Goal: Task Accomplishment & Management: Complete application form

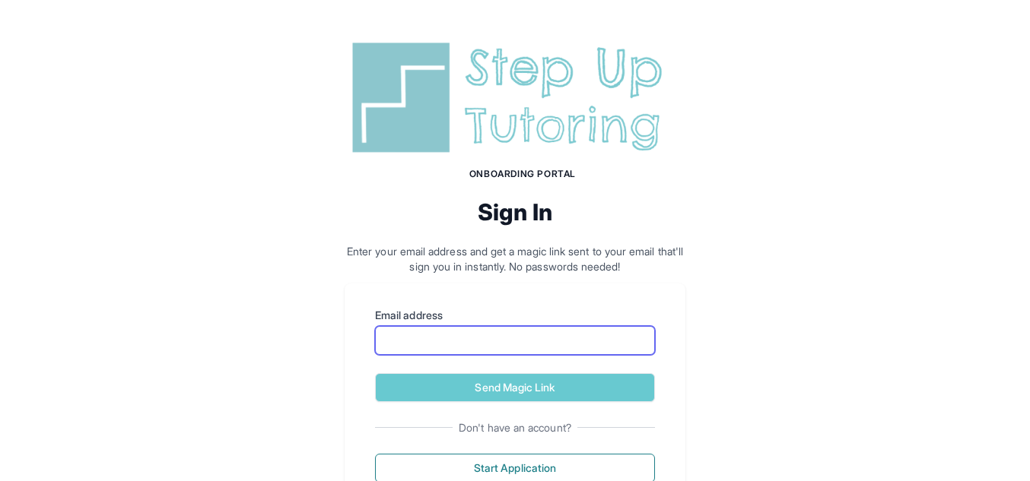
click at [484, 344] on input "Email address" at bounding box center [515, 340] width 280 height 29
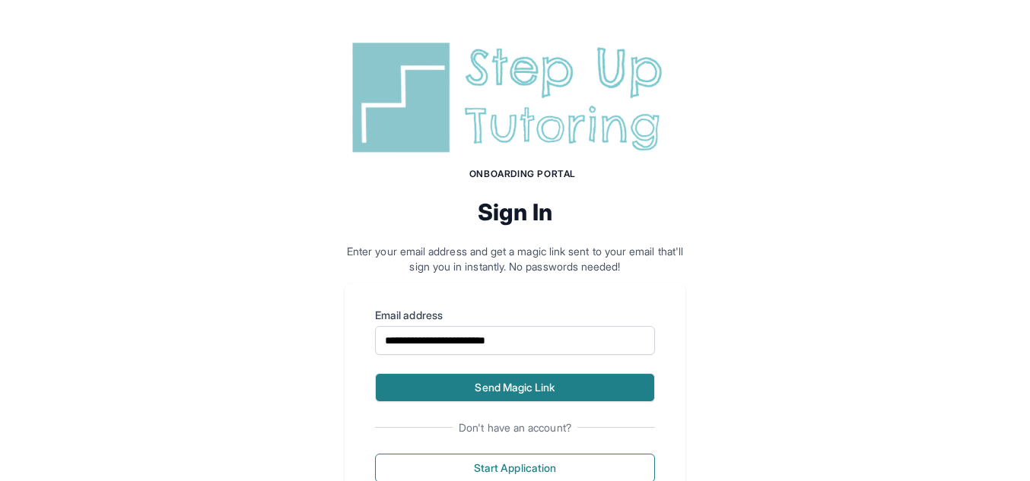
click at [579, 377] on button "Send Magic Link" at bounding box center [515, 387] width 280 height 29
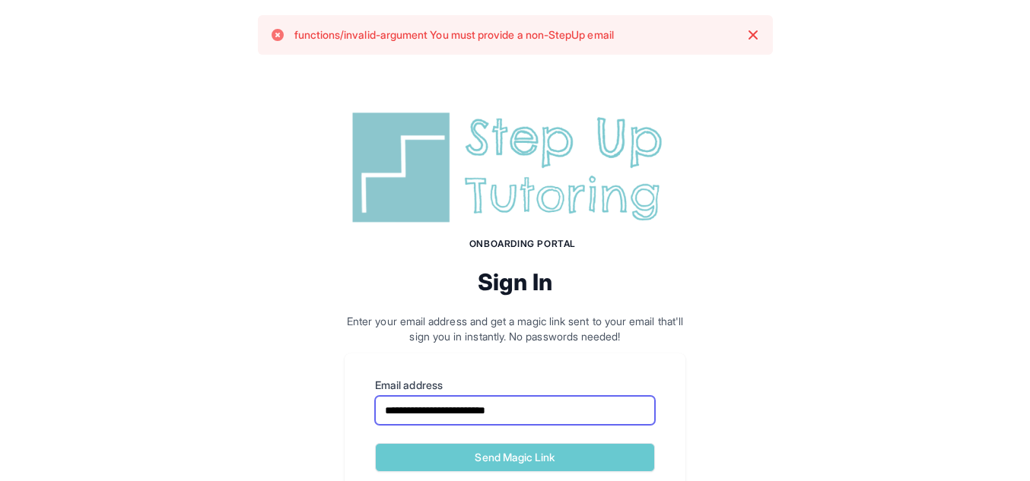
click at [576, 405] on input "**********" at bounding box center [515, 410] width 280 height 29
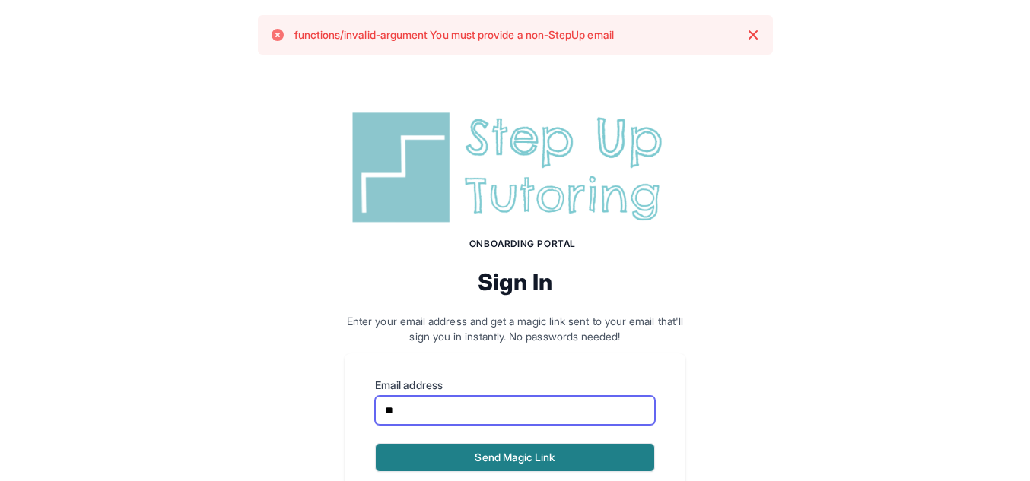
type input "*"
type input "**********"
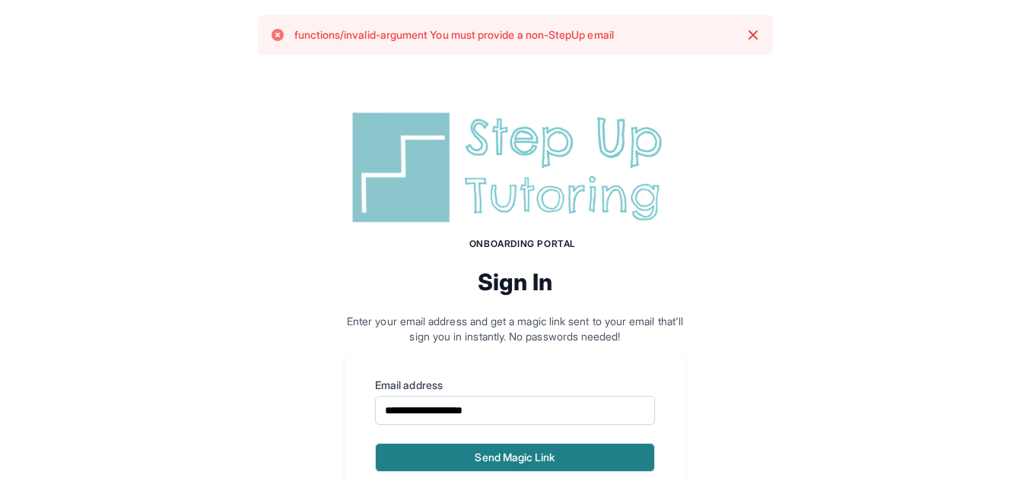
click at [555, 452] on button "Send Magic Link" at bounding box center [515, 457] width 280 height 29
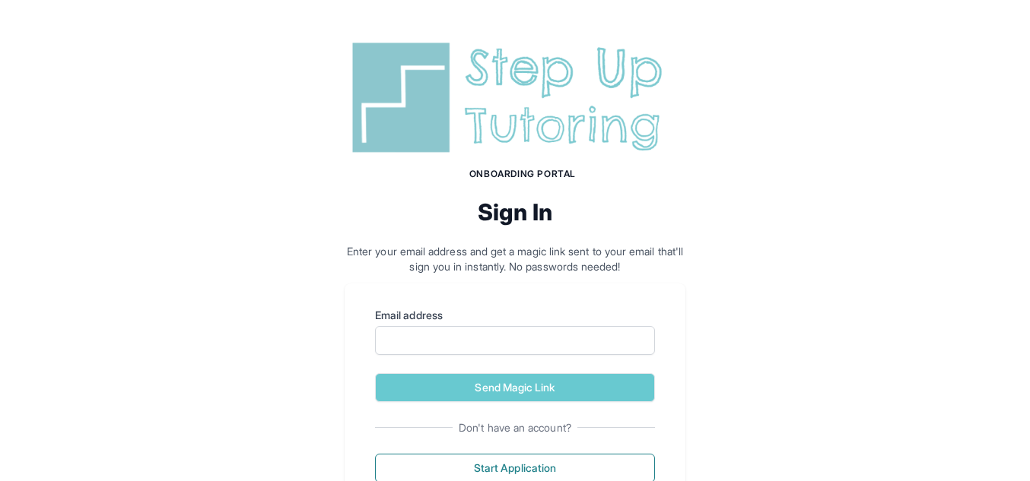
click at [486, 313] on label "Email address" at bounding box center [515, 315] width 280 height 15
click at [486, 326] on input "Email address" at bounding box center [515, 340] width 280 height 29
click at [501, 357] on form "Email address Send Magic Link" at bounding box center [515, 355] width 280 height 94
click at [485, 344] on input "Email address" at bounding box center [515, 340] width 280 height 29
type input "**********"
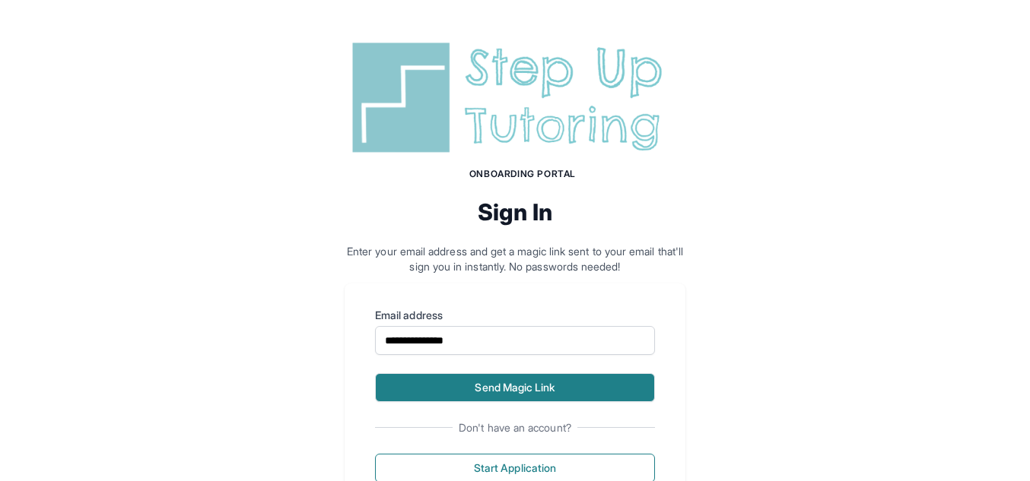
click at [500, 391] on button "Send Magic Link" at bounding box center [515, 387] width 280 height 29
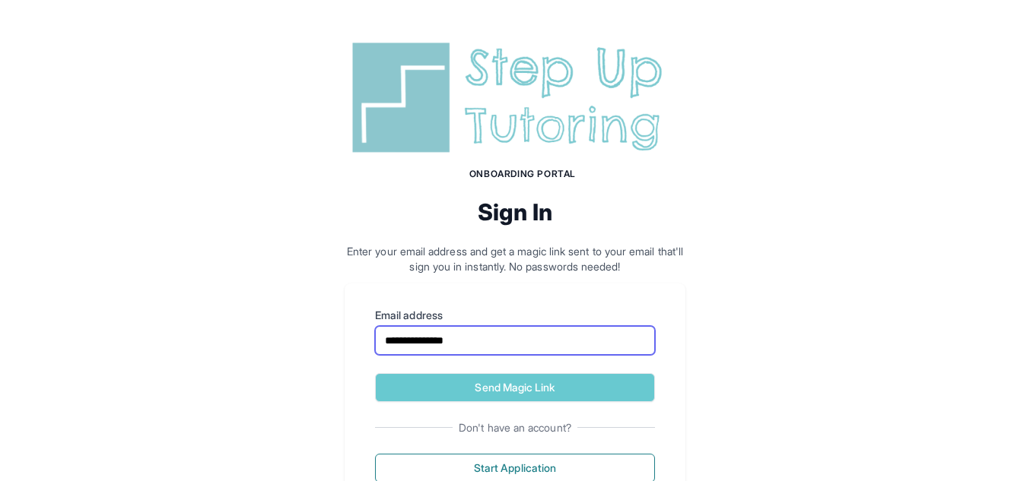
click at [506, 346] on input "**********" at bounding box center [515, 340] width 280 height 29
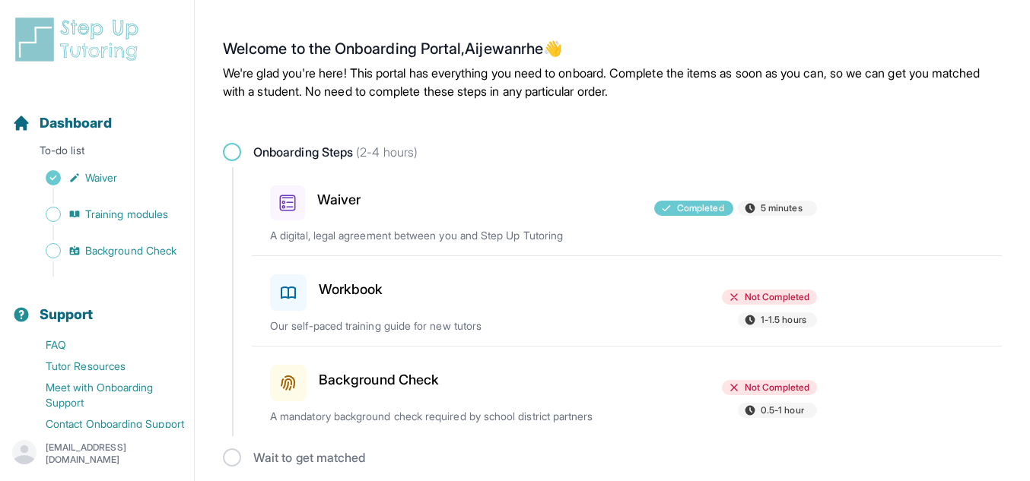
scroll to position [7, 0]
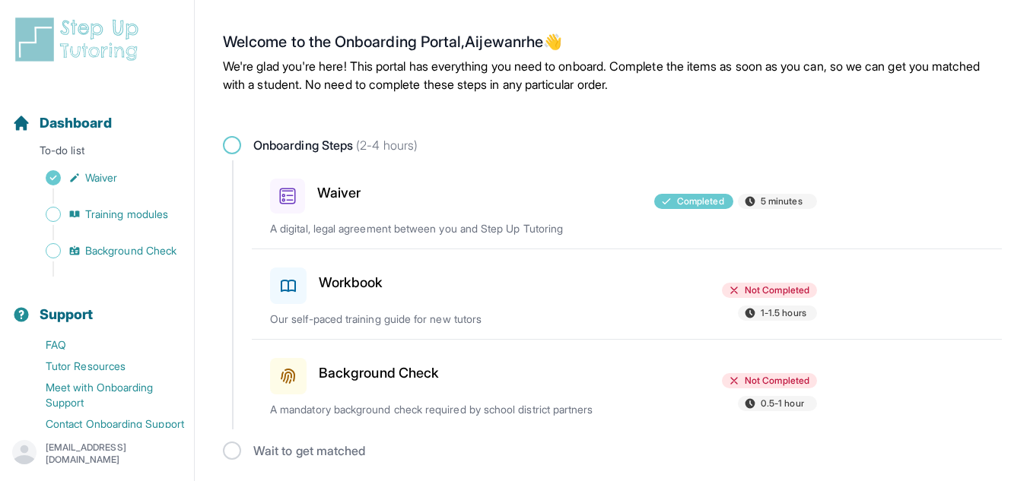
click at [357, 276] on h3 "Workbook" at bounding box center [351, 282] width 65 height 21
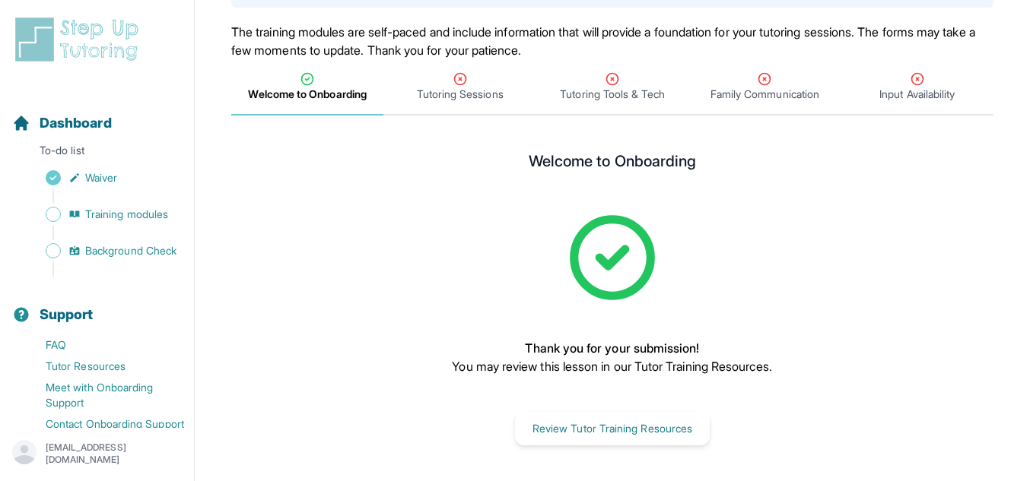
scroll to position [139, 0]
click at [459, 97] on span "Tutoring Sessions" at bounding box center [460, 93] width 87 height 15
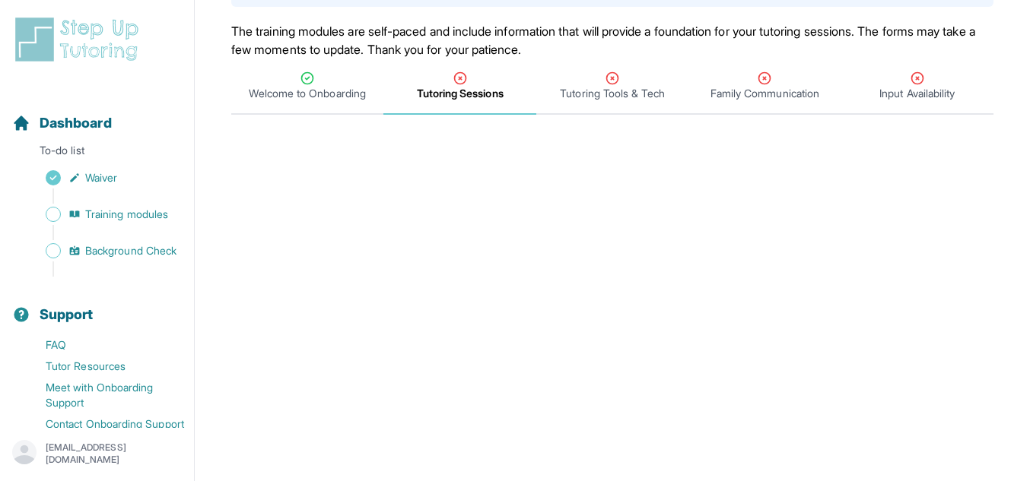
scroll to position [545, 0]
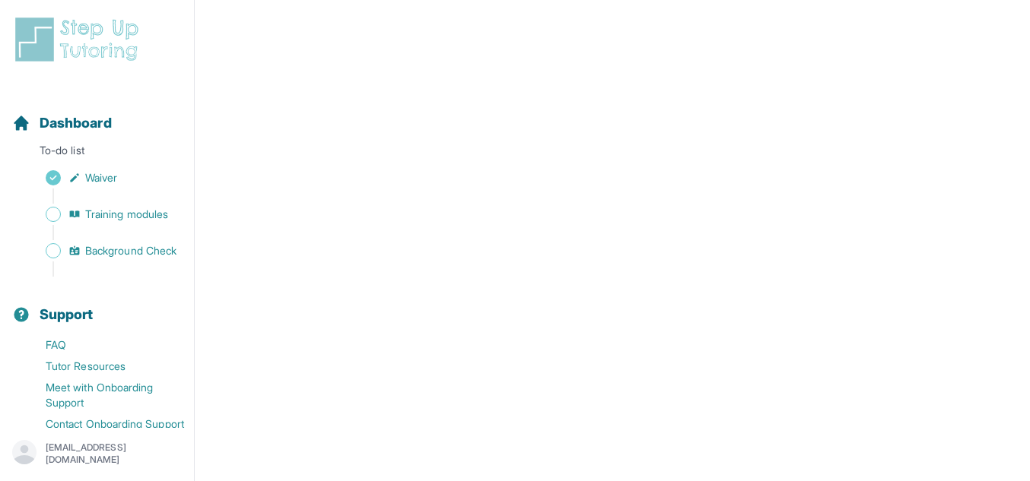
drag, startPoint x: 1019, startPoint y: 333, endPoint x: 1037, endPoint y: 204, distance: 130.5
click at [1030, 204] on html "**********" at bounding box center [515, 74] width 1030 height 1239
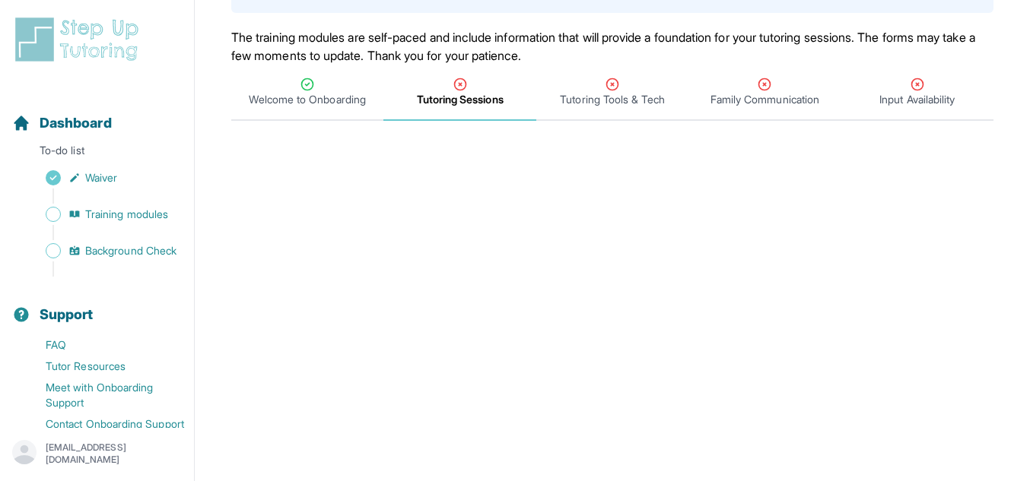
scroll to position [129, 0]
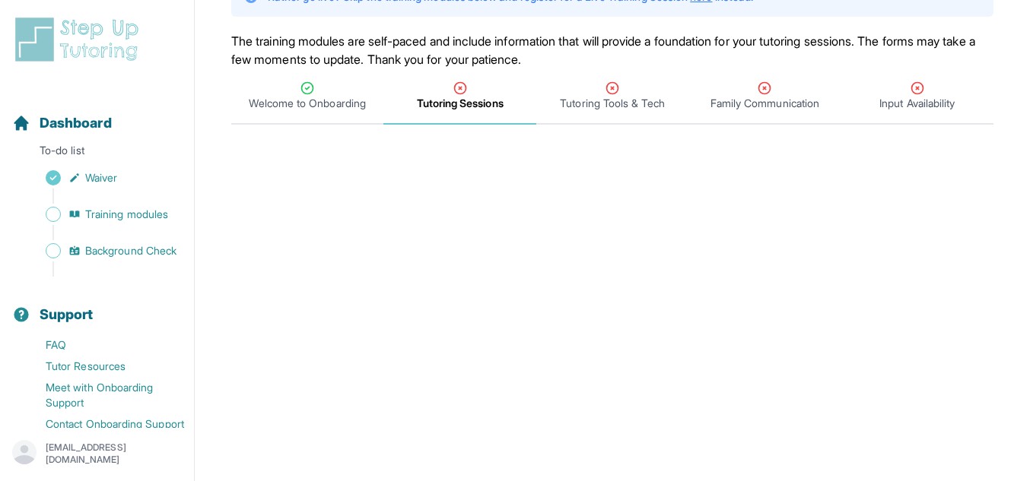
click at [468, 99] on span "Tutoring Sessions" at bounding box center [460, 103] width 87 height 15
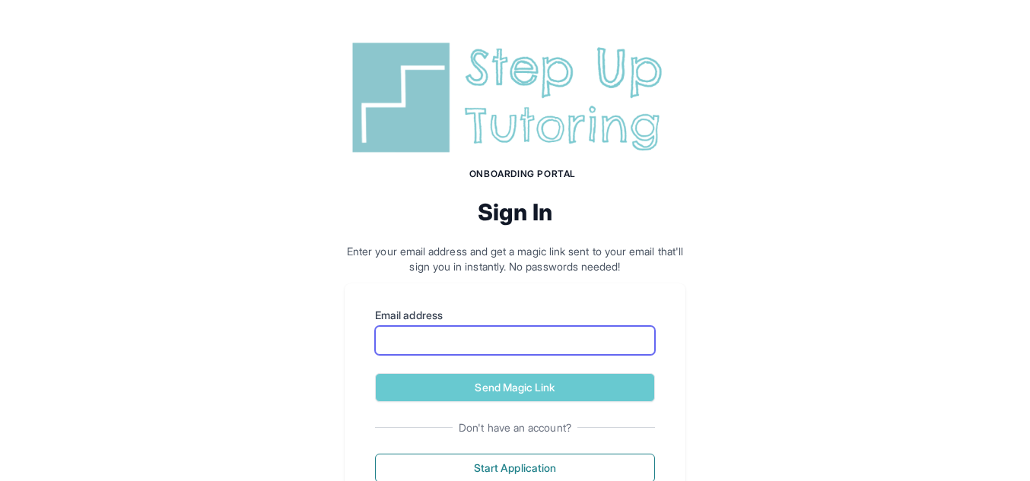
click at [538, 338] on input "Email address" at bounding box center [515, 340] width 280 height 29
type input "**********"
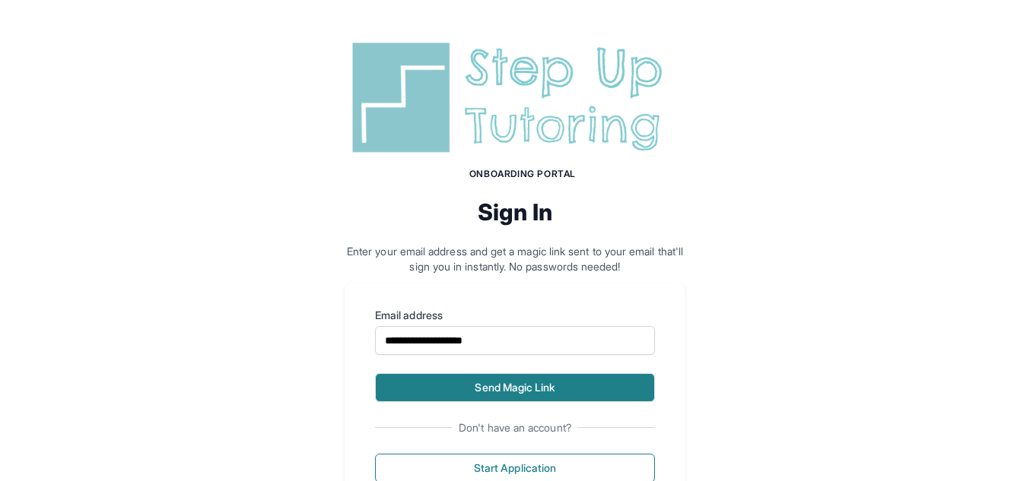
click at [557, 385] on button "Send Magic Link" at bounding box center [515, 387] width 280 height 29
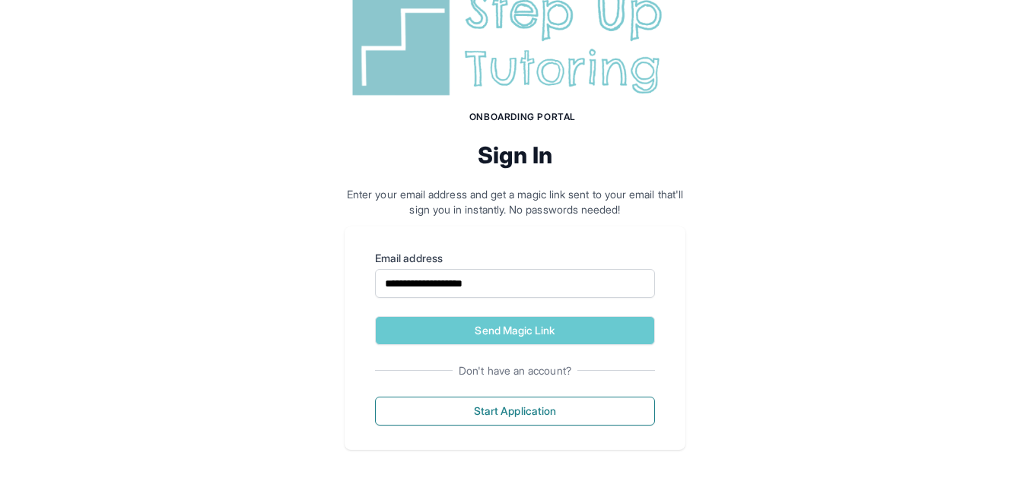
scroll to position [132, 0]
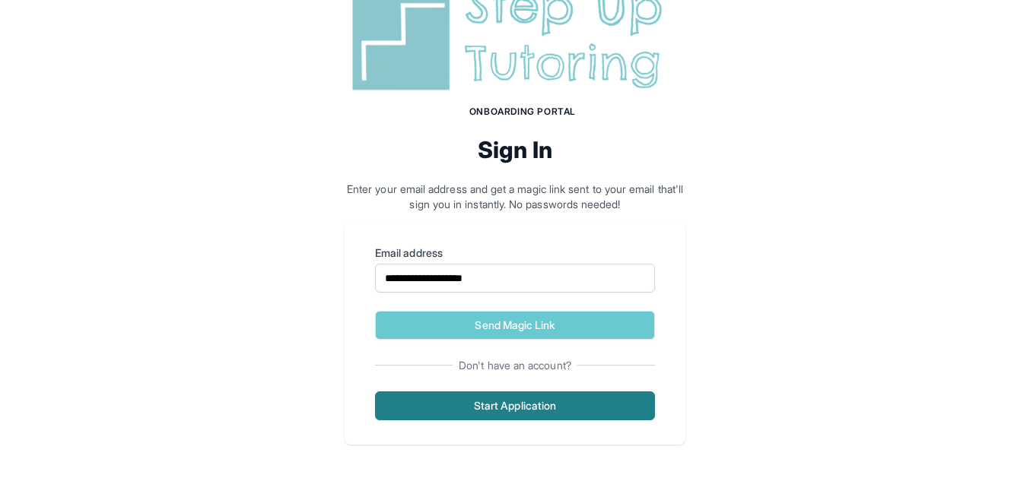
click at [575, 409] on button "Start Application" at bounding box center [515, 406] width 280 height 29
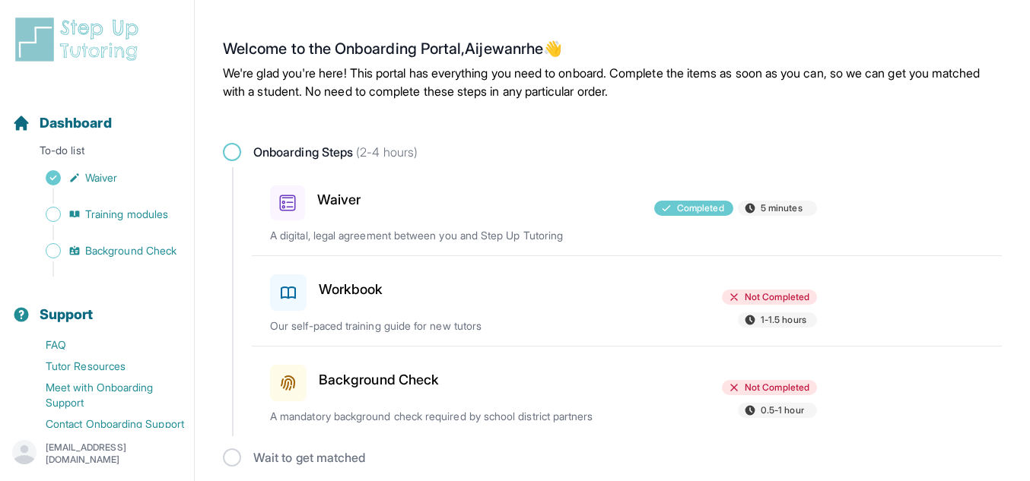
click at [365, 294] on h3 "Workbook" at bounding box center [351, 289] width 65 height 21
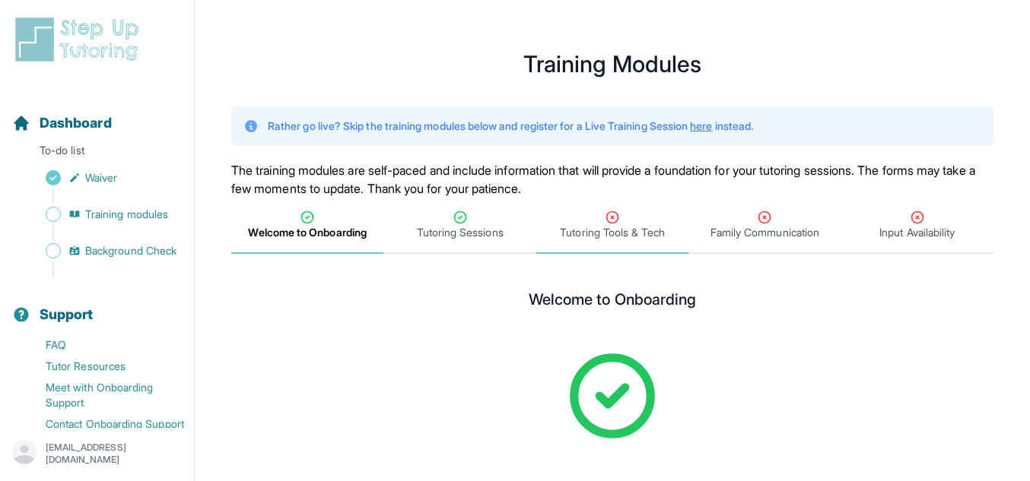
click at [608, 221] on icon "Tabs" at bounding box center [612, 217] width 15 height 15
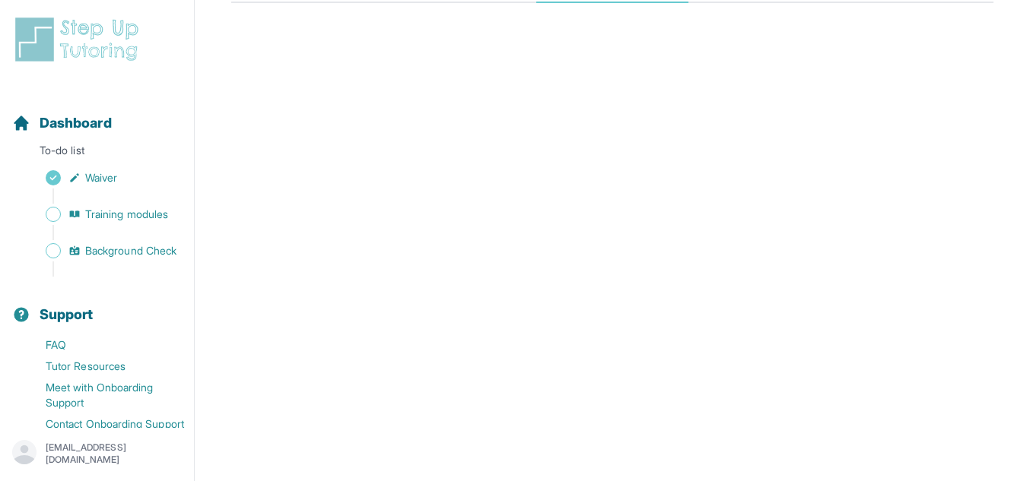
scroll to position [256, 0]
click at [92, 214] on span "Training modules" at bounding box center [126, 214] width 83 height 15
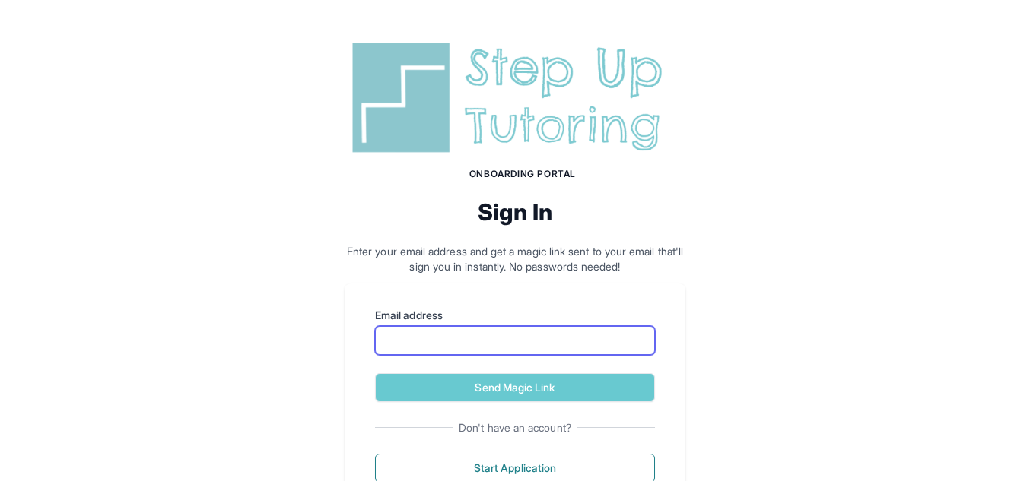
click at [523, 344] on input "Email address" at bounding box center [515, 340] width 280 height 29
type input "**********"
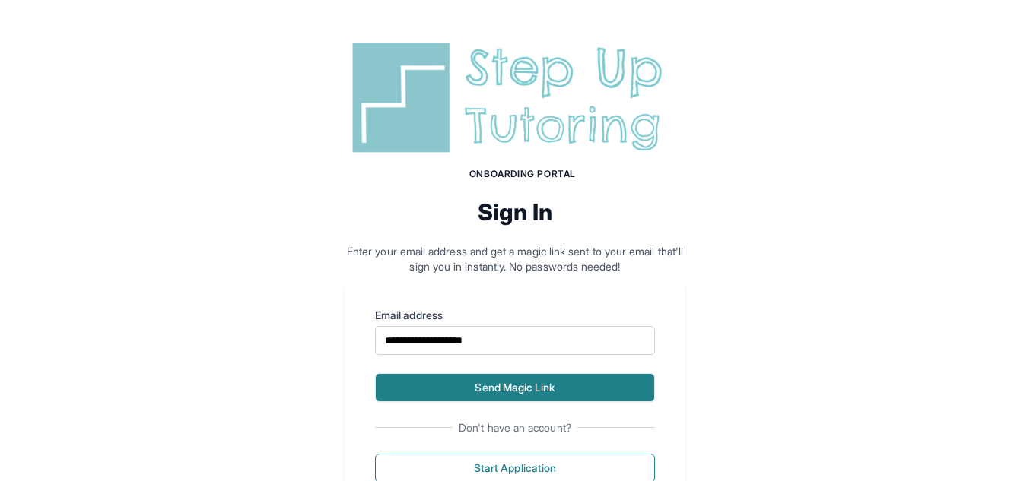
click at [474, 382] on button "Send Magic Link" at bounding box center [515, 387] width 280 height 29
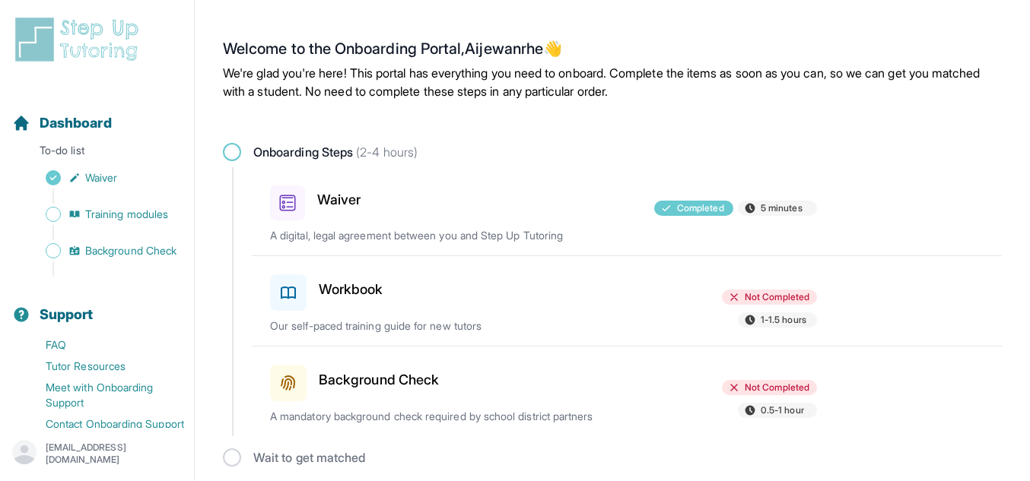
click at [342, 284] on h3 "Workbook" at bounding box center [351, 289] width 65 height 21
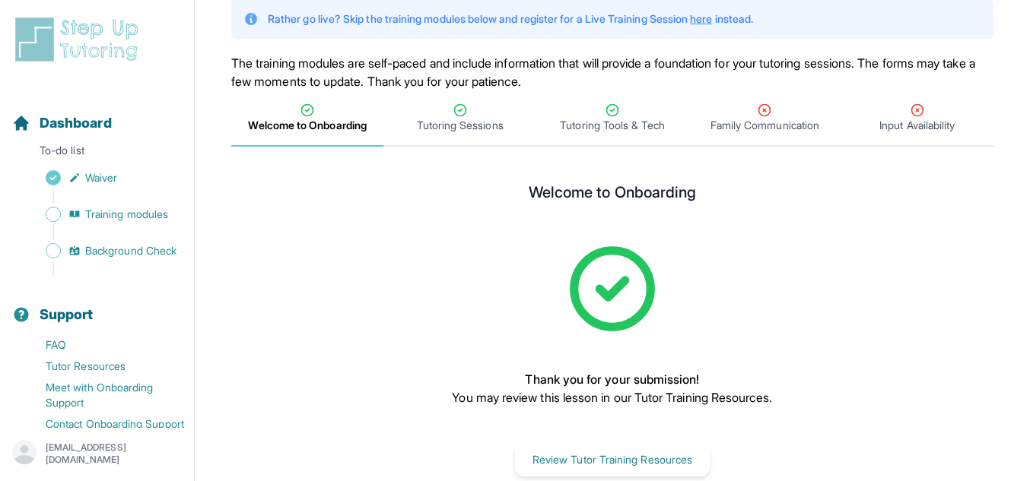
scroll to position [119, 0]
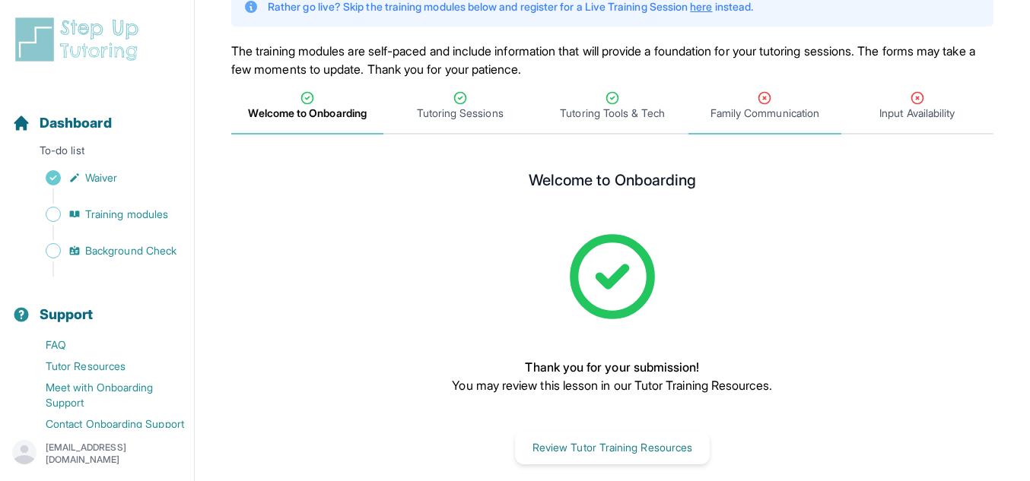
click at [783, 114] on span "Family Communication" at bounding box center [764, 113] width 109 height 15
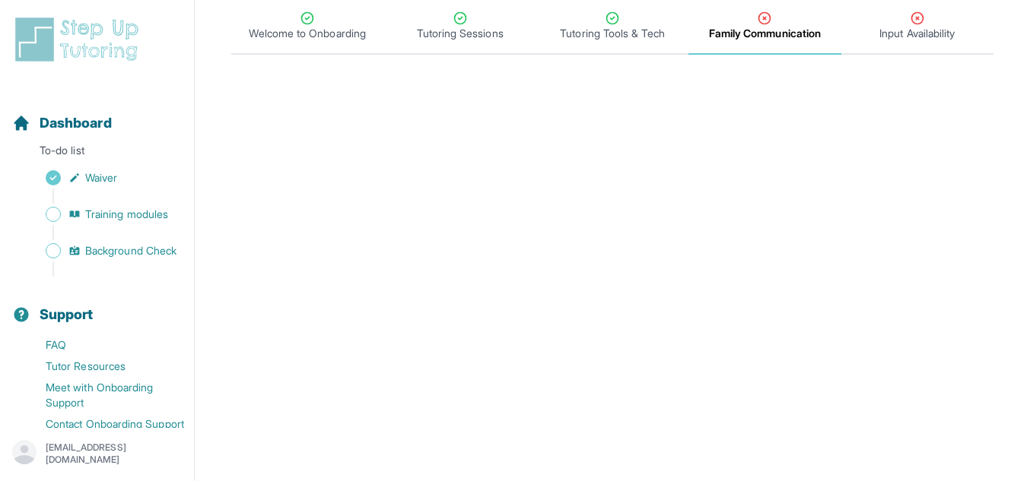
scroll to position [198, 0]
click at [759, 24] on icon "Tabs" at bounding box center [764, 18] width 15 height 15
click at [896, 35] on span "Input Availability" at bounding box center [916, 34] width 75 height 15
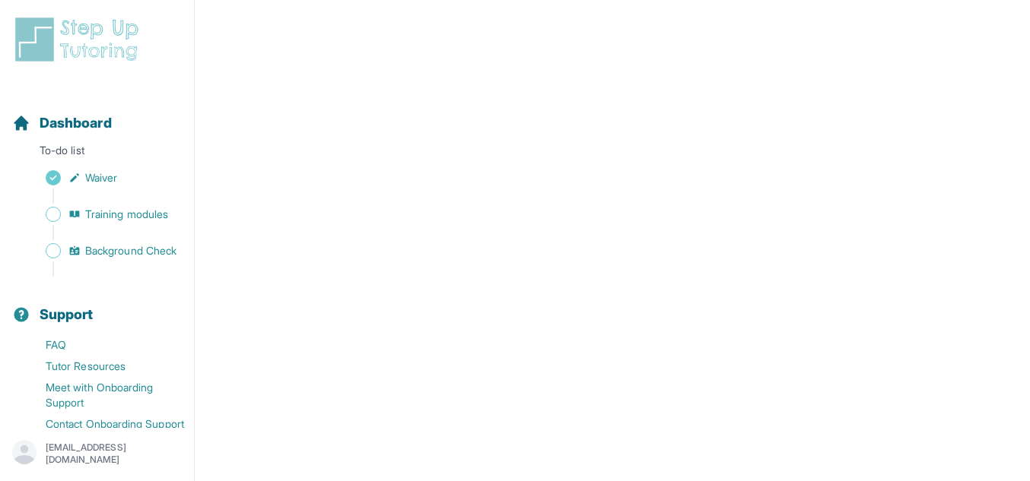
scroll to position [351, 0]
